Goal: Transaction & Acquisition: Obtain resource

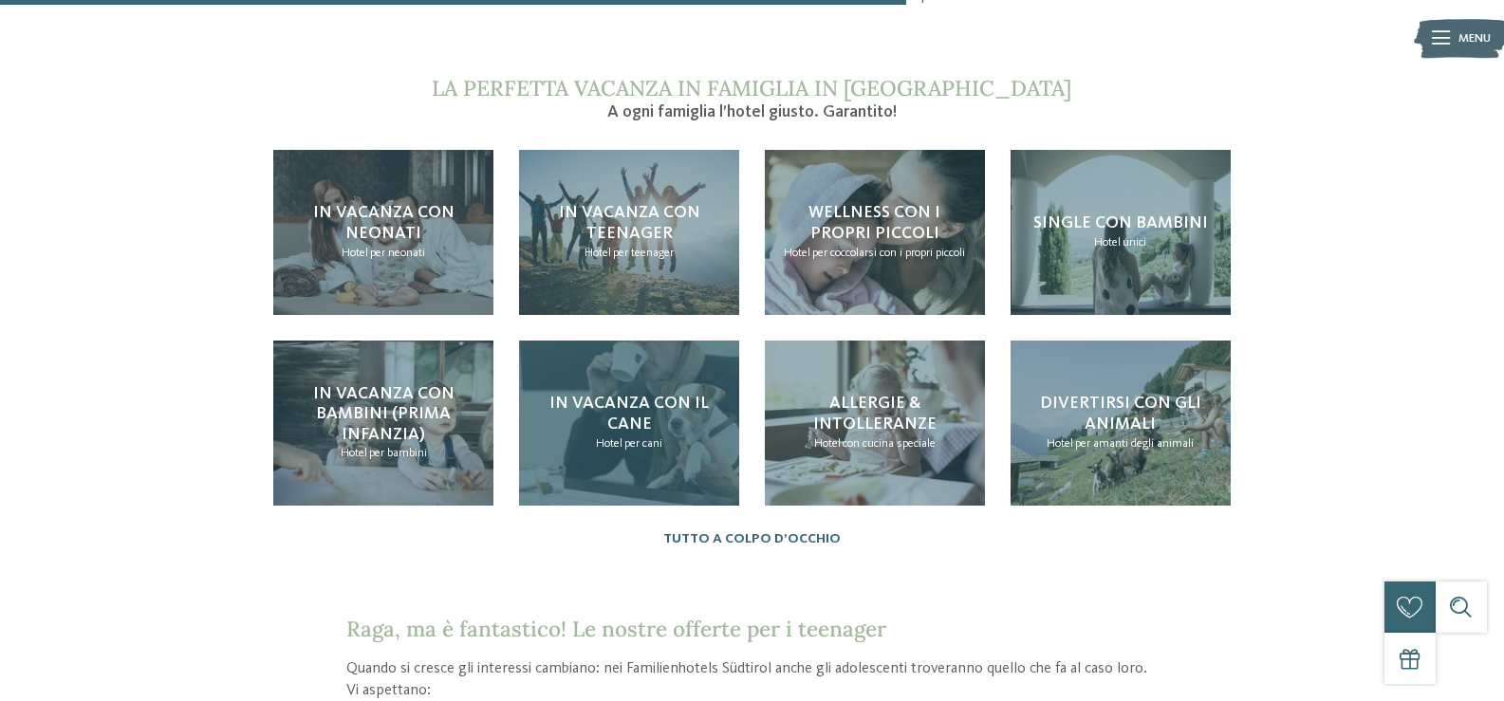
scroll to position [1803, 0]
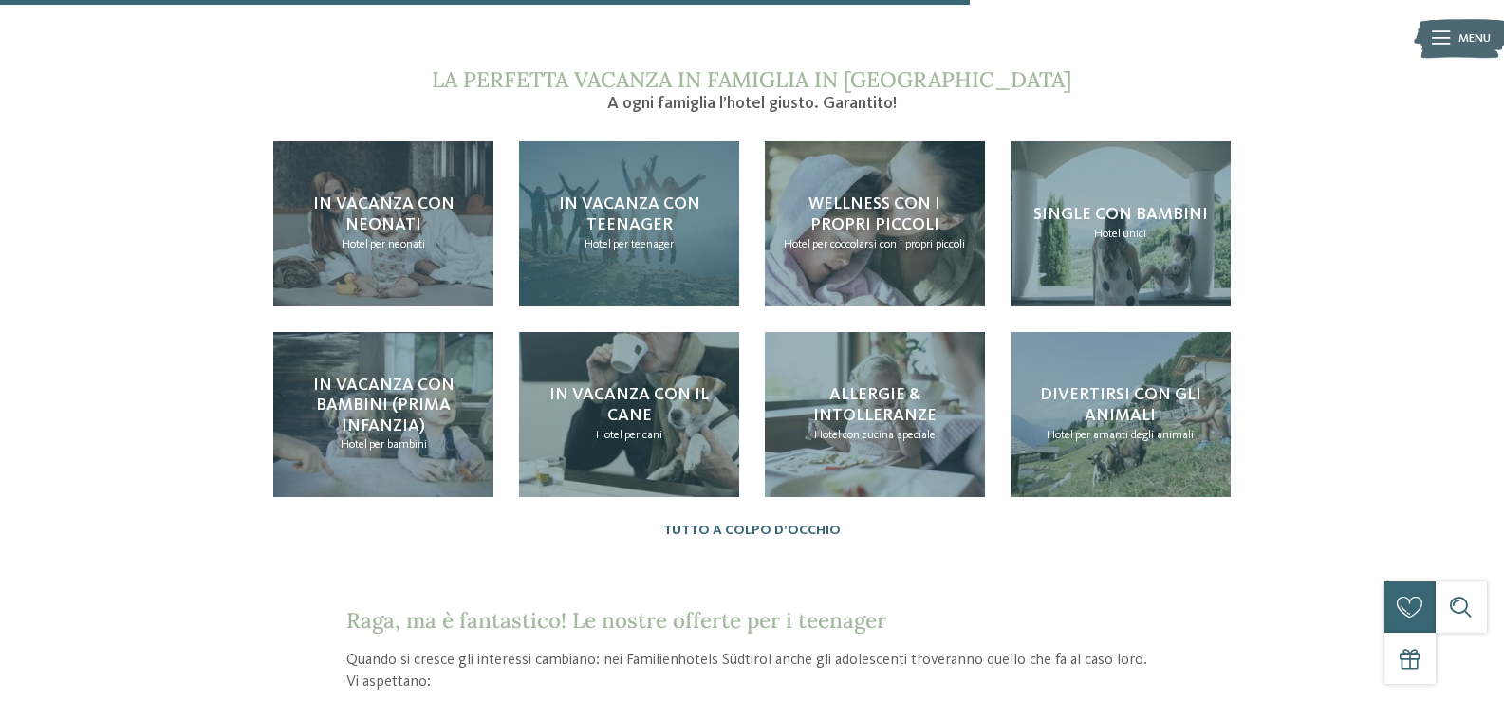
click at [643, 195] on h4 "In vacanza con teenager" at bounding box center [629, 215] width 186 height 41
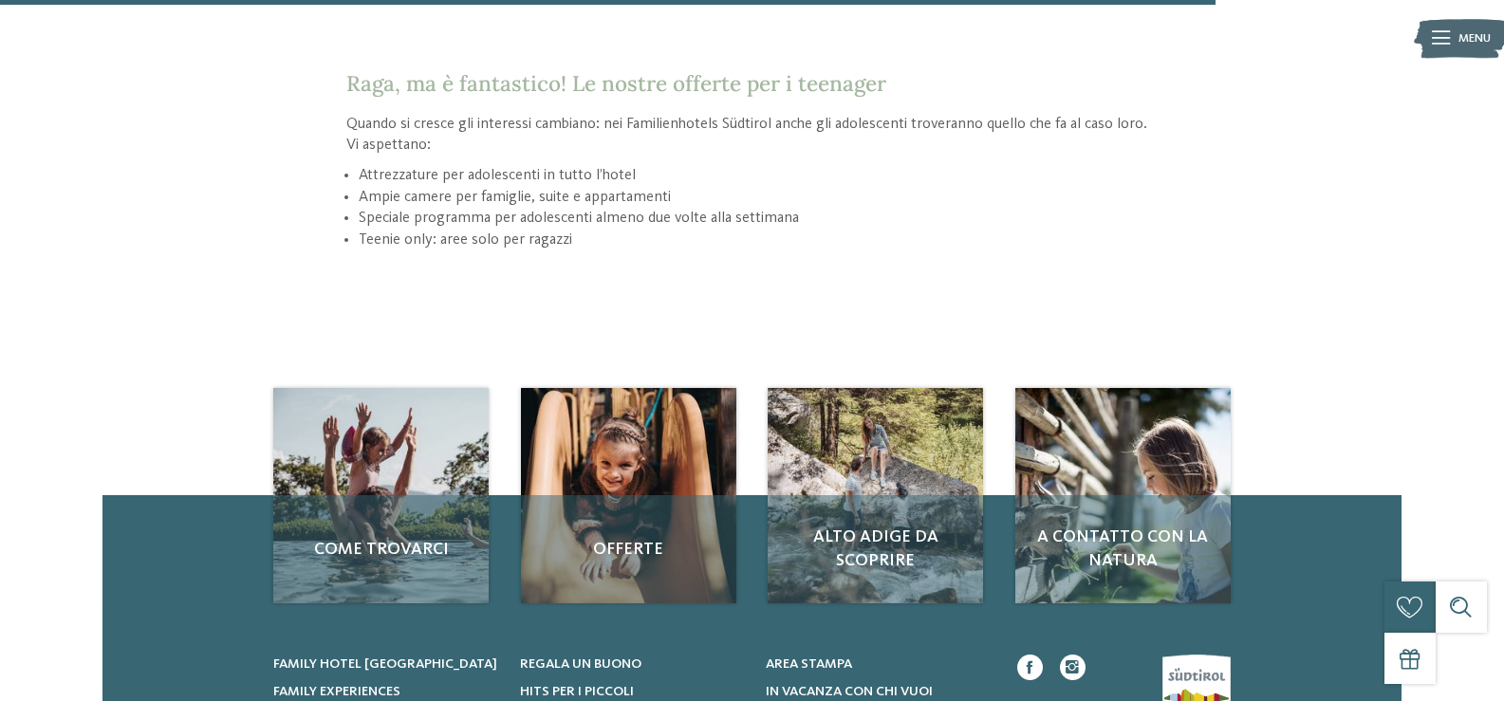
scroll to position [2372, 0]
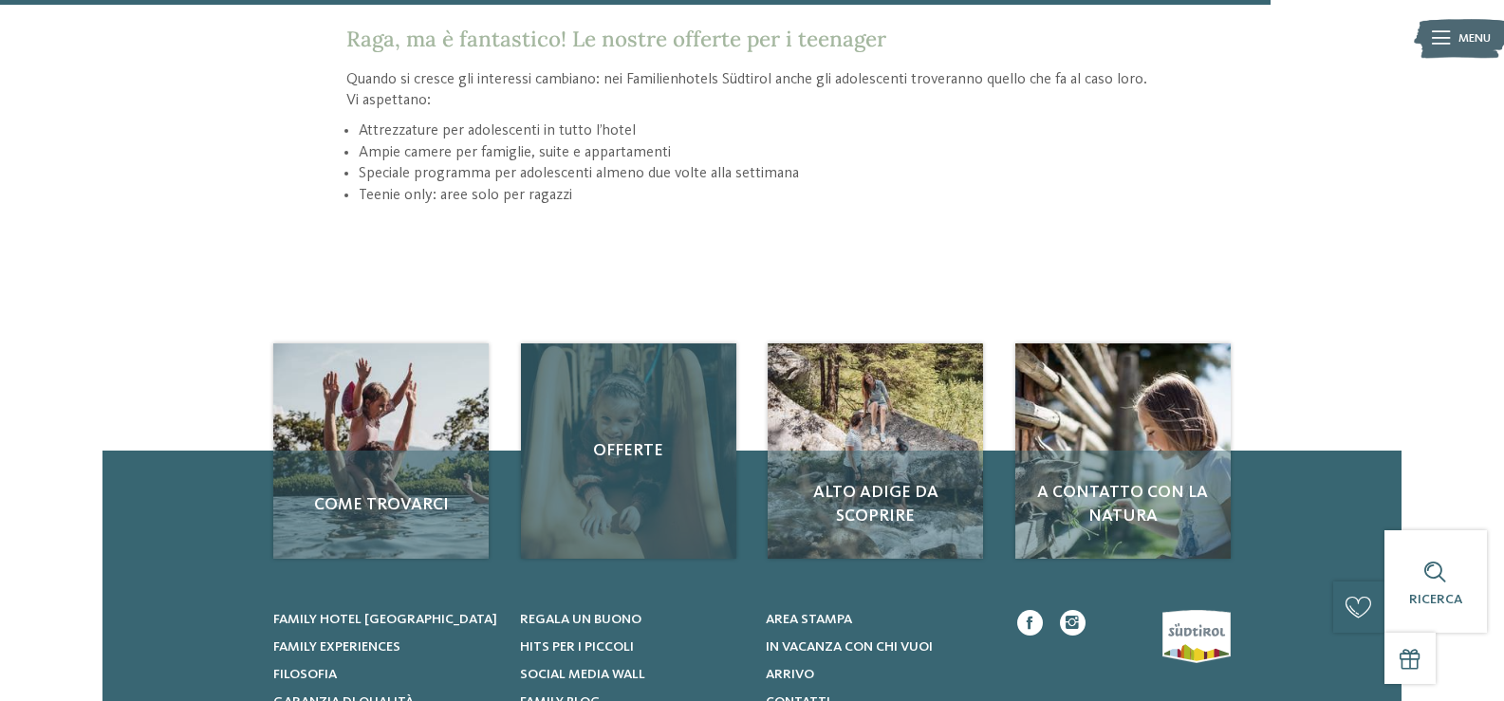
click at [602, 444] on span "Offerte" at bounding box center [628, 451] width 181 height 24
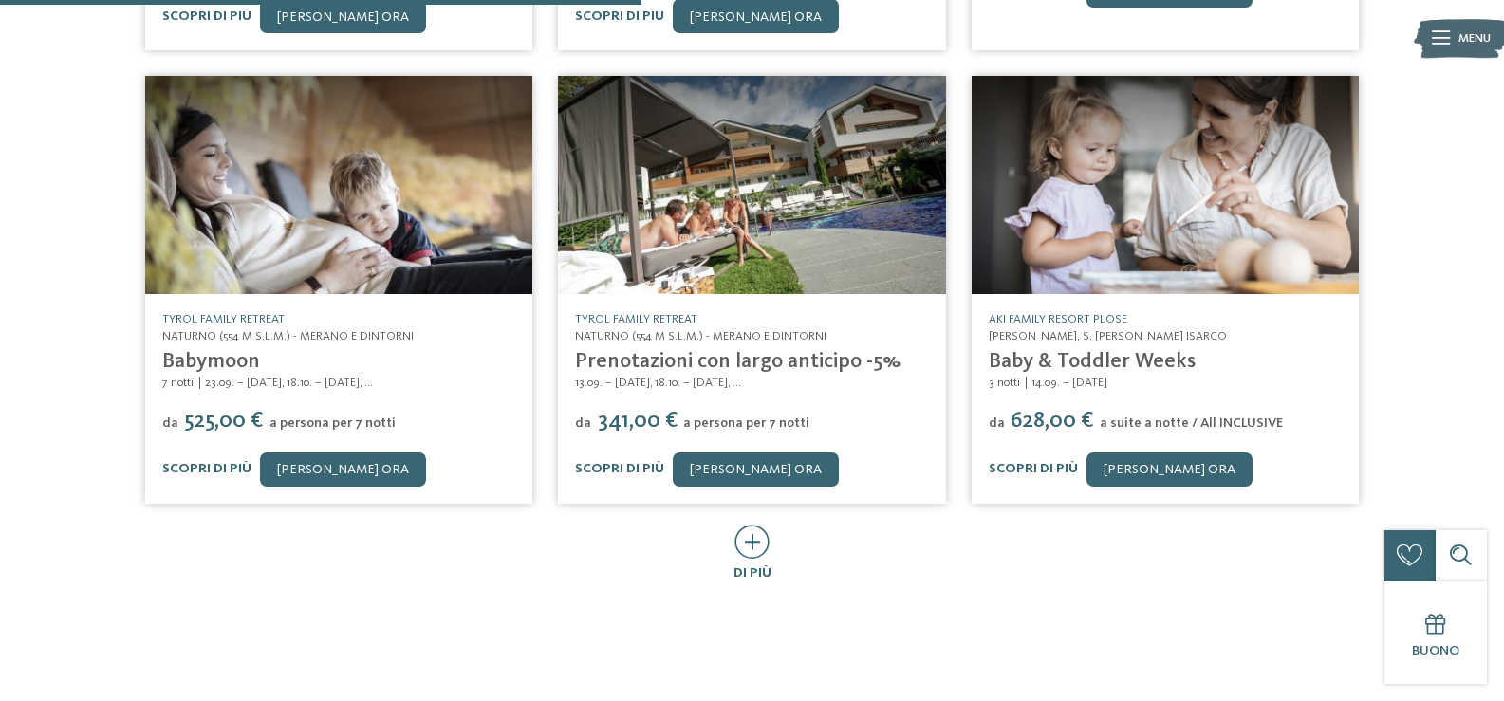
scroll to position [1139, 0]
